Goal: Use online tool/utility: Utilize a website feature to perform a specific function

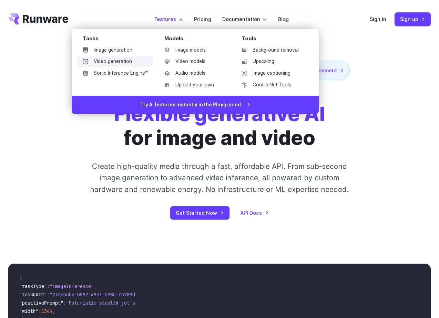
click at [132, 59] on link "Video generation" at bounding box center [115, 61] width 76 height 10
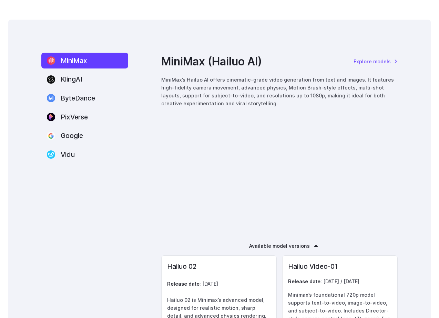
scroll to position [907, 0]
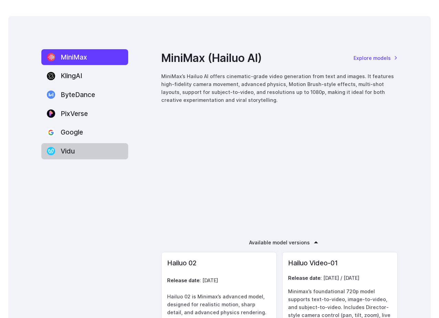
click at [83, 151] on label "Vidu" at bounding box center [84, 151] width 87 height 16
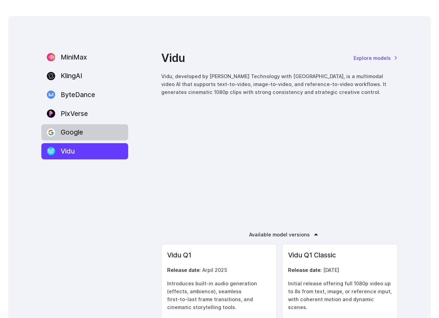
click at [83, 132] on label "Google" at bounding box center [84, 132] width 87 height 16
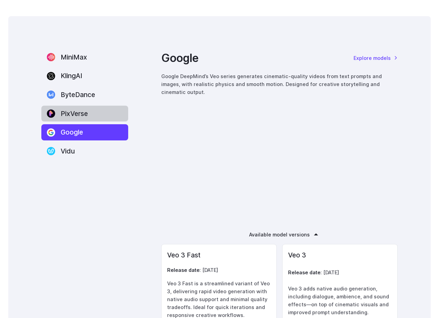
click at [84, 108] on label "PixVerse" at bounding box center [84, 114] width 87 height 16
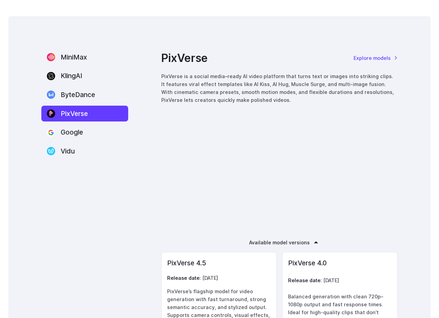
click at [93, 86] on nav "MiniMax KlingAI ByteDance PixVerse Google Vidu" at bounding box center [84, 104] width 87 height 110
click at [96, 92] on label "ByteDance" at bounding box center [84, 95] width 87 height 16
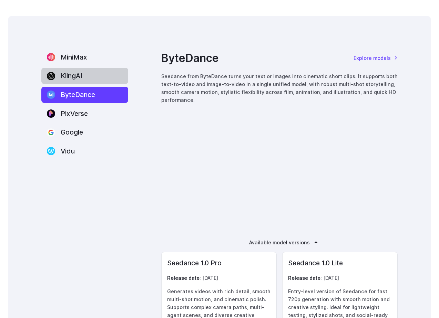
click at [93, 75] on label "KlingAI" at bounding box center [84, 76] width 87 height 16
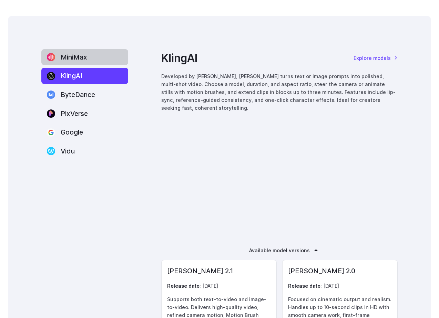
click at [96, 61] on label "MiniMax" at bounding box center [84, 57] width 87 height 16
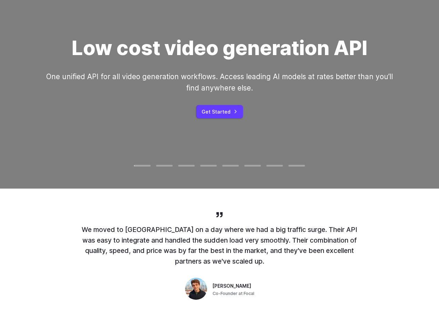
scroll to position [0, 0]
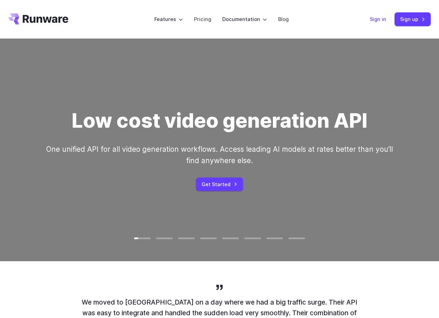
click at [380, 19] on link "Sign in" at bounding box center [378, 19] width 17 height 8
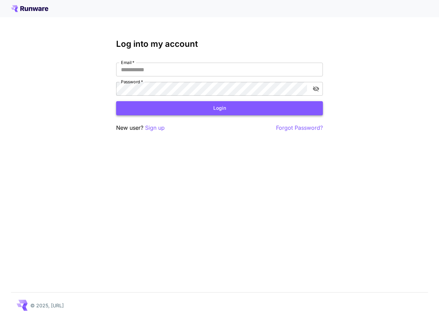
type input "**********"
click at [156, 113] on button "Login" at bounding box center [219, 108] width 207 height 14
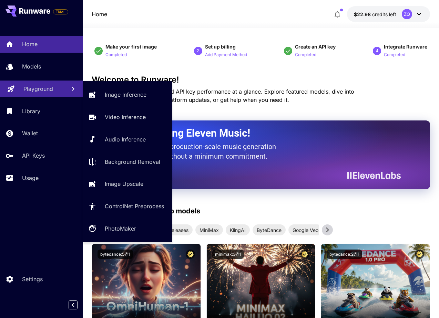
click at [53, 84] on link "Playground" at bounding box center [41, 89] width 83 height 17
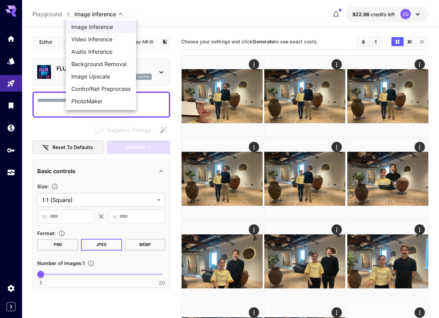
click at [98, 41] on span "Video Inference" at bounding box center [100, 39] width 59 height 8
type input "**********"
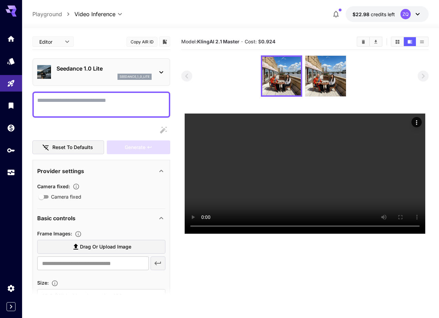
click at [102, 81] on div "Seedance 1.0 Lite seedance_1_0_lite" at bounding box center [101, 72] width 128 height 21
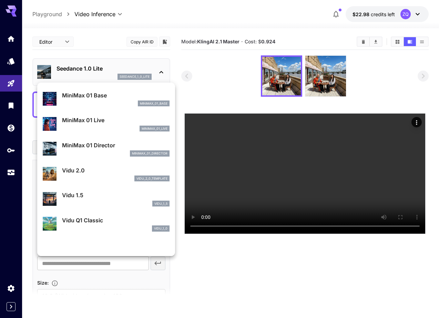
scroll to position [557, 0]
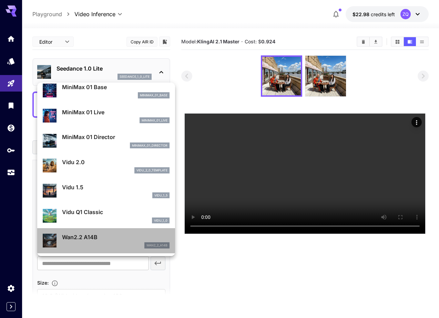
click at [59, 238] on div "Wan2.2 A14B wan2_2_a14b" at bounding box center [106, 240] width 127 height 21
type input "**********"
type input "***"
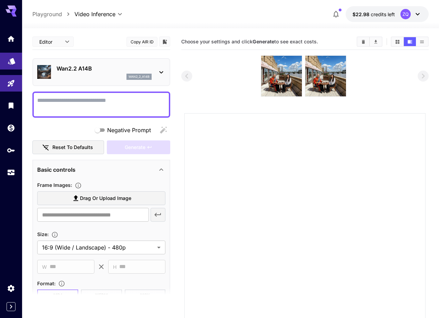
click at [13, 53] on link at bounding box center [11, 61] width 22 height 17
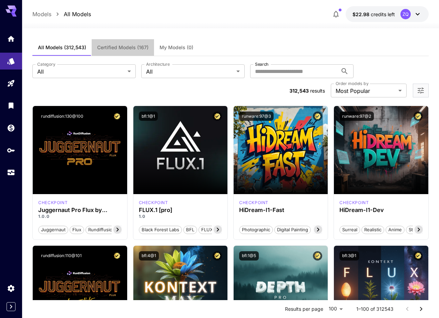
click at [132, 41] on button "Certified Models (167)" at bounding box center [123, 47] width 62 height 17
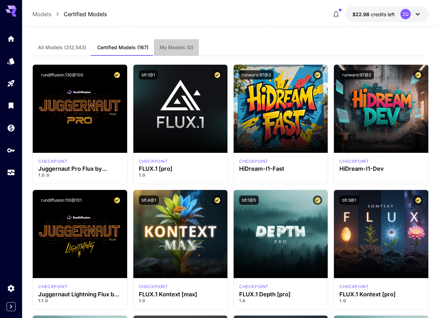
click at [166, 51] on button "My Models (0)" at bounding box center [176, 47] width 45 height 17
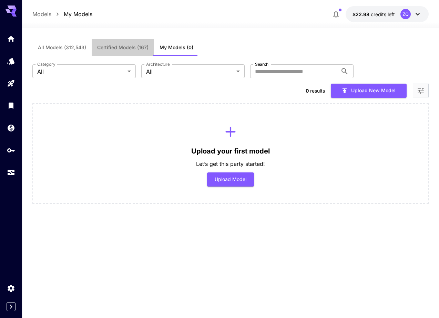
click at [127, 53] on button "Certified Models (167)" at bounding box center [123, 47] width 62 height 17
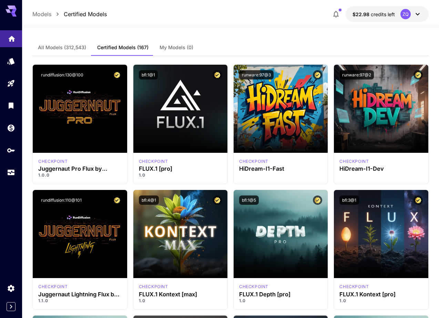
click at [17, 37] on link at bounding box center [11, 38] width 22 height 17
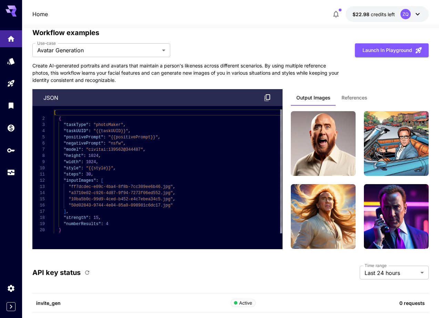
scroll to position [2358, 0]
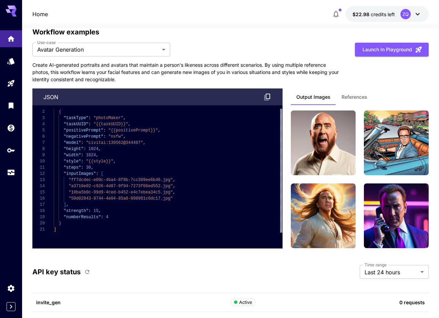
click at [128, 57] on div "**********" at bounding box center [230, 138] width 396 height 222
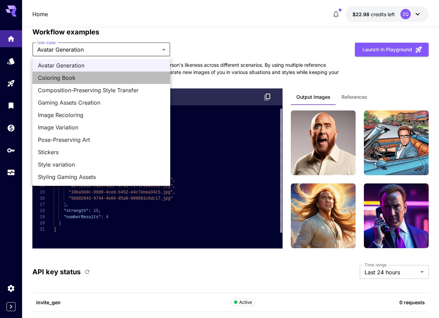
click at [137, 83] on li "Coloring Book" at bounding box center [101, 78] width 138 height 12
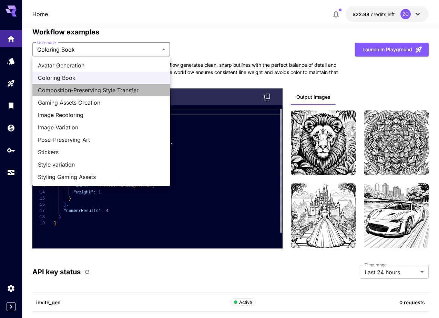
click at [131, 91] on span "Composition-Preserving Style Transfer" at bounding box center [101, 90] width 127 height 8
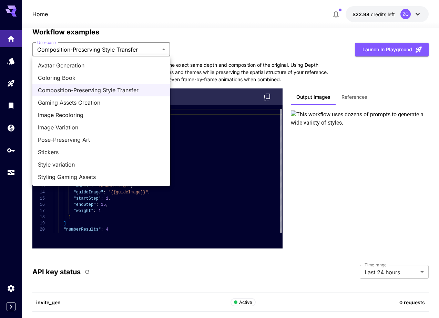
click at [365, 97] on div at bounding box center [219, 159] width 439 height 318
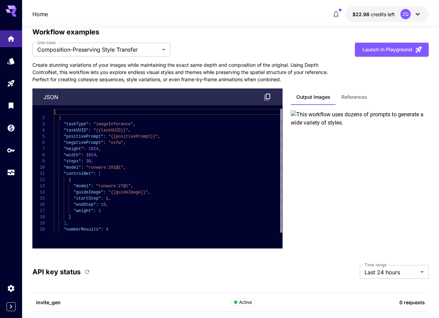
click at [359, 97] on span "References" at bounding box center [354, 97] width 26 height 6
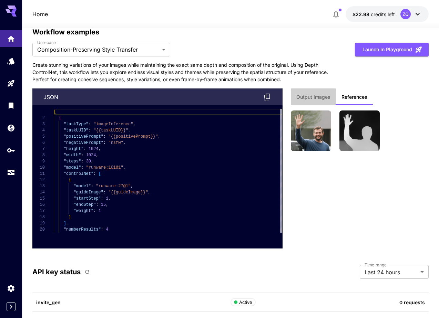
click at [324, 97] on span "Output Images" at bounding box center [313, 97] width 34 height 6
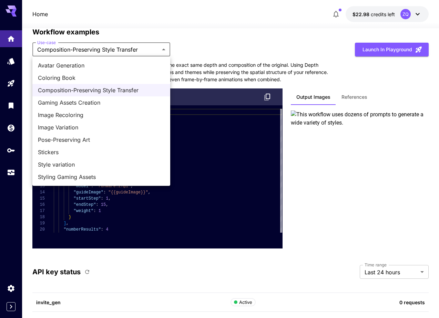
click at [98, 109] on li "Gaming Assets Creation" at bounding box center [101, 102] width 138 height 12
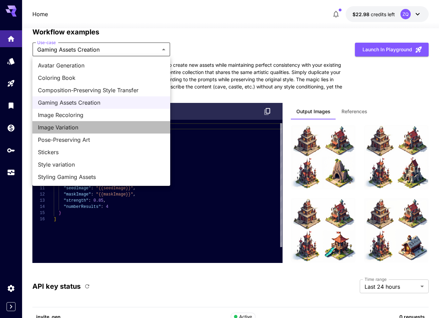
click at [97, 133] on li "Image Variation" at bounding box center [101, 127] width 138 height 12
type input "**********"
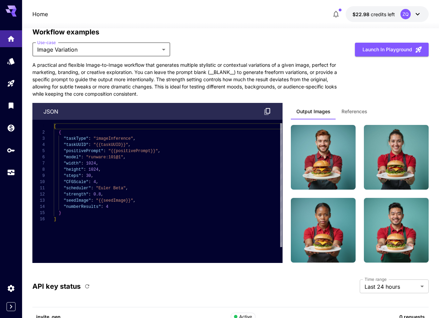
scroll to position [2531, 0]
